Goal: Check status: Check status

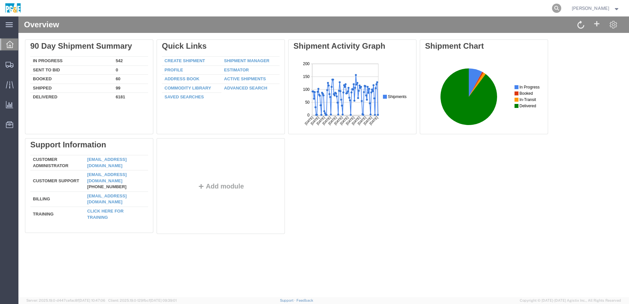
click at [562, 8] on icon at bounding box center [556, 8] width 9 height 9
click at [486, 11] on input "search" at bounding box center [452, 8] width 200 height 16
paste input "56445272"
type input "56445272"
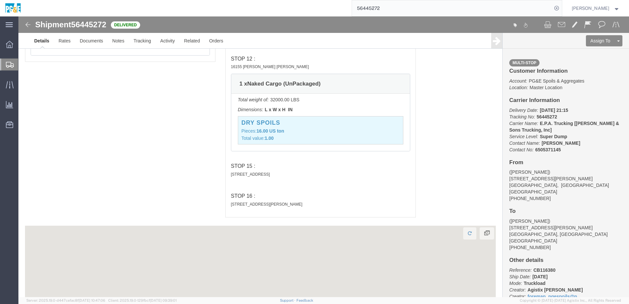
scroll to position [1541, 0]
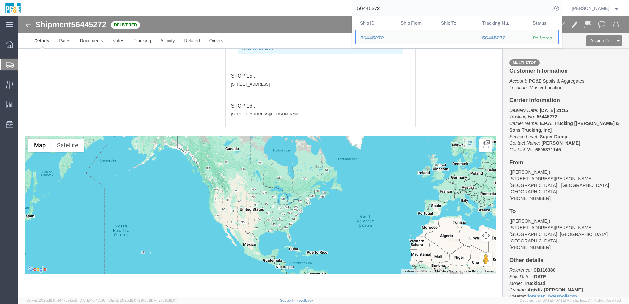
click div "Pickups STOP 1 : [STREET_ADDRESS][PERSON_NAME] 1 x Naked Cargo (UnPackaged) Tot…"
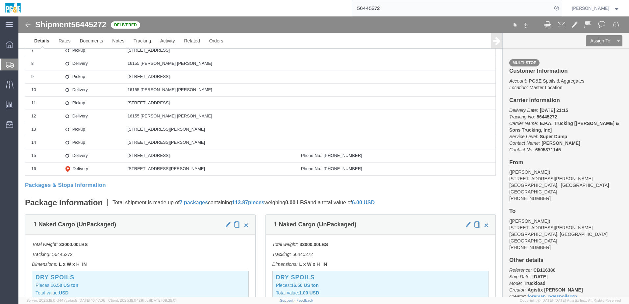
scroll to position [59, 0]
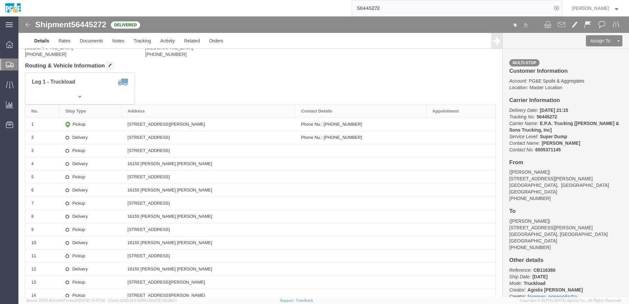
drag, startPoint x: 107, startPoint y: 106, endPoint x: 197, endPoint y: 107, distance: 90.2
click td "[STREET_ADDRESS][PERSON_NAME]"
copy div "[STREET_ADDRESS][PERSON_NAME]"
drag, startPoint x: 107, startPoint y: 122, endPoint x: 199, endPoint y: 122, distance: 91.8
click td "[STREET_ADDRESS]"
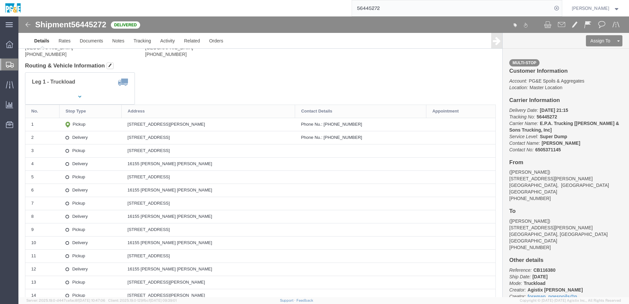
copy div "[STREET_ADDRESS]"
click link "Documents"
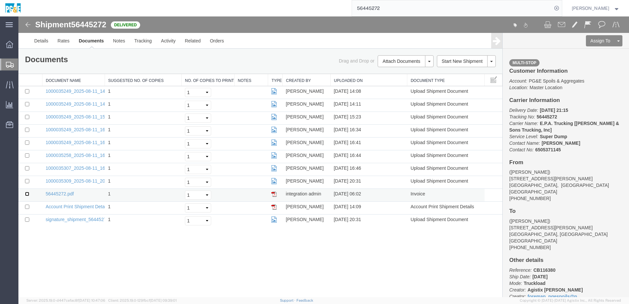
click at [26, 194] on input "checkbox" at bounding box center [27, 194] width 4 height 4
checkbox input "true"
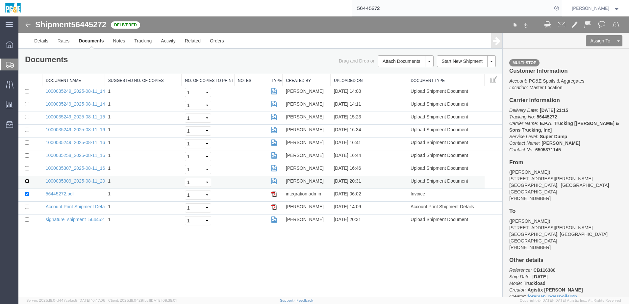
click at [27, 181] on input "checkbox" at bounding box center [27, 181] width 4 height 4
checkbox input "true"
click at [27, 169] on input "checkbox" at bounding box center [27, 168] width 4 height 4
checkbox input "true"
click at [26, 157] on input "checkbox" at bounding box center [27, 155] width 4 height 4
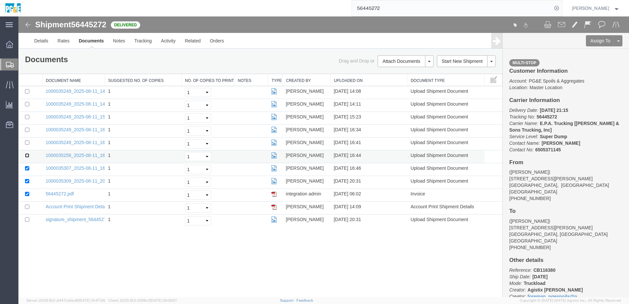
checkbox input "true"
click at [27, 143] on input "checkbox" at bounding box center [27, 143] width 4 height 4
checkbox input "true"
click at [27, 129] on input "checkbox" at bounding box center [27, 130] width 4 height 4
checkbox input "true"
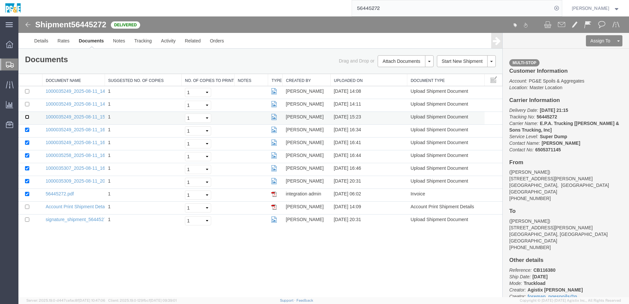
click at [27, 118] on input "checkbox" at bounding box center [27, 117] width 4 height 4
checkbox input "true"
click at [27, 104] on input "checkbox" at bounding box center [27, 104] width 4 height 4
checkbox input "true"
click at [27, 92] on input "checkbox" at bounding box center [27, 91] width 4 height 4
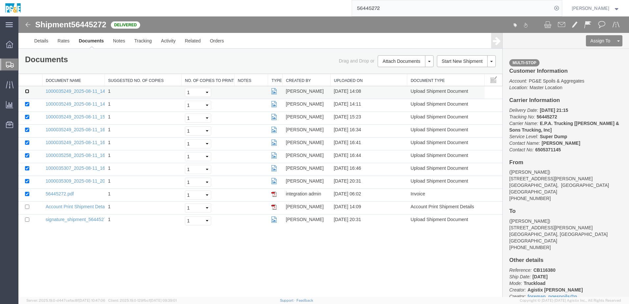
checkbox input "true"
click at [403, 71] on link "Print Documents" at bounding box center [404, 72] width 57 height 10
click at [143, 41] on link "Tracking" at bounding box center [143, 41] width 27 height 16
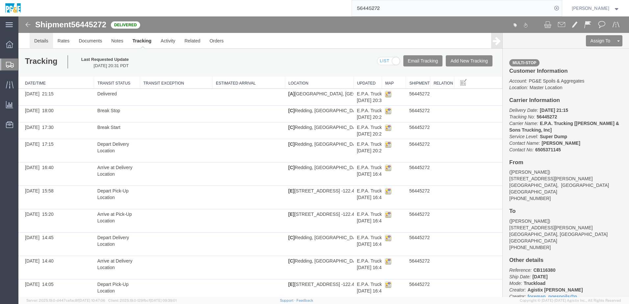
click at [40, 41] on link "Details" at bounding box center [41, 41] width 23 height 16
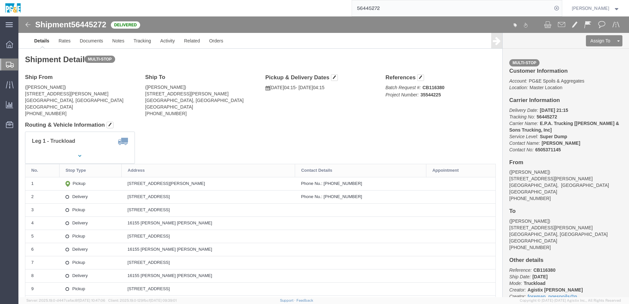
click address "([PERSON_NAME]) [STREET_ADDRESS][PERSON_NAME] [PHONE_NUMBER]"
